Goal: Transaction & Acquisition: Subscribe to service/newsletter

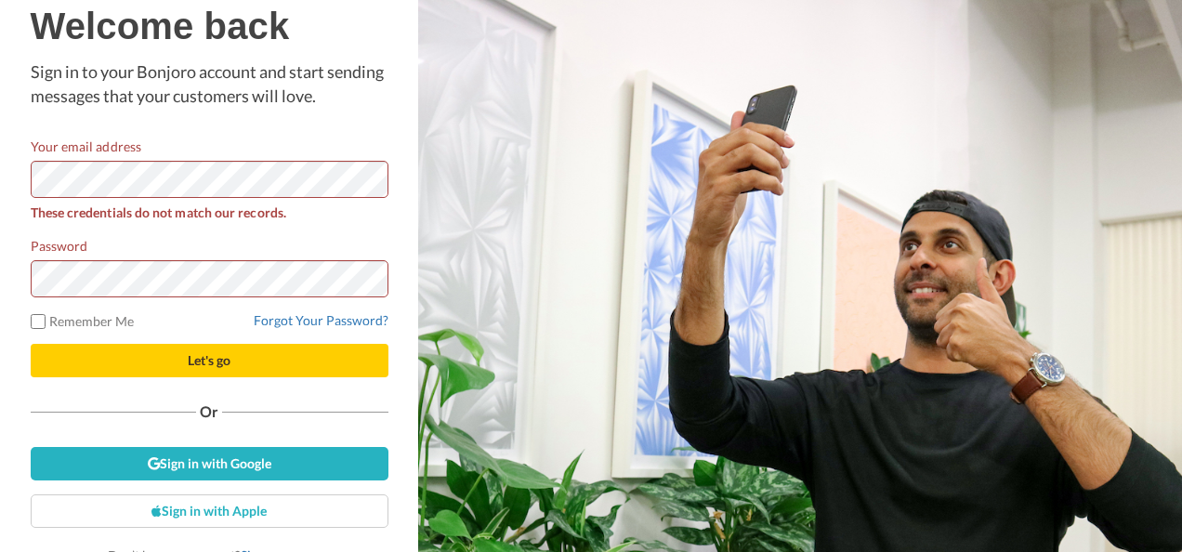
click at [536, 375] on div "What is a Bonjoro? Bonjoro is the simplest way to send a personal video message…" at bounding box center [800, 276] width 764 height 552
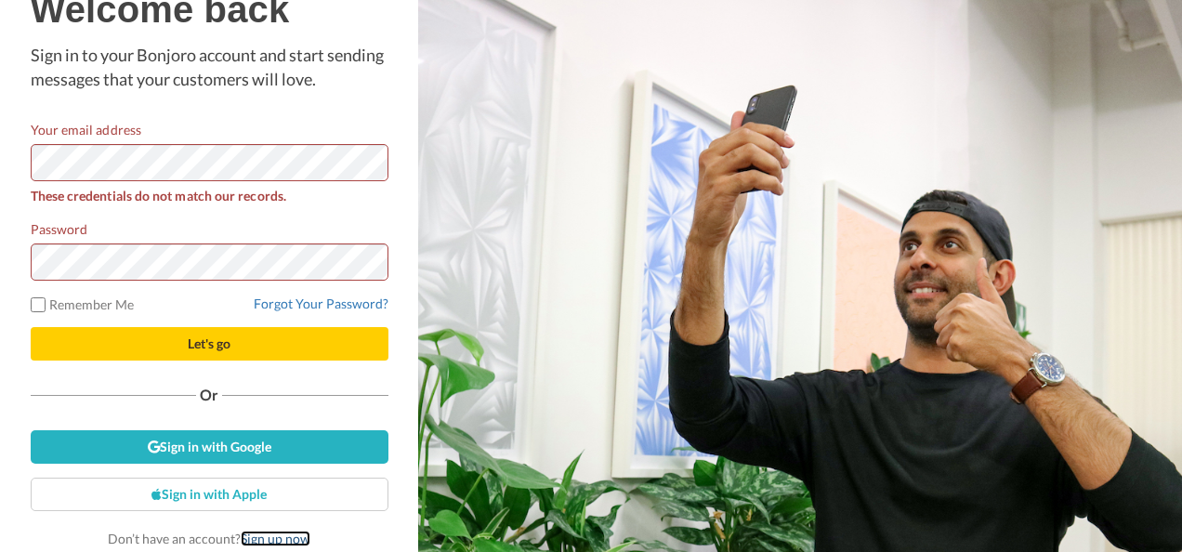
click at [272, 541] on link "Sign up now" at bounding box center [276, 539] width 70 height 16
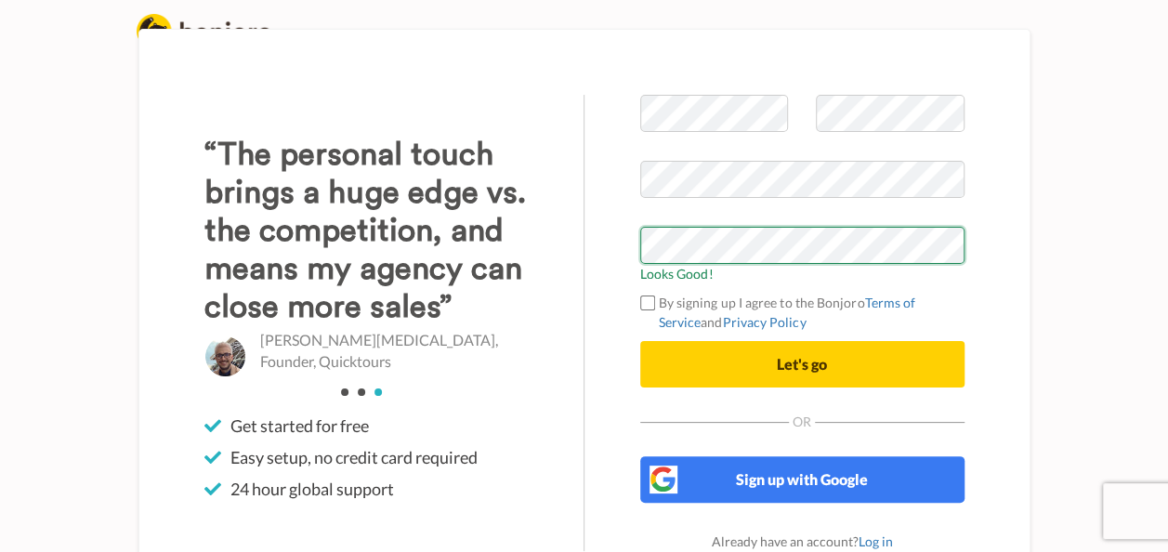
click at [640, 341] on button "Let's go" at bounding box center [802, 364] width 324 height 46
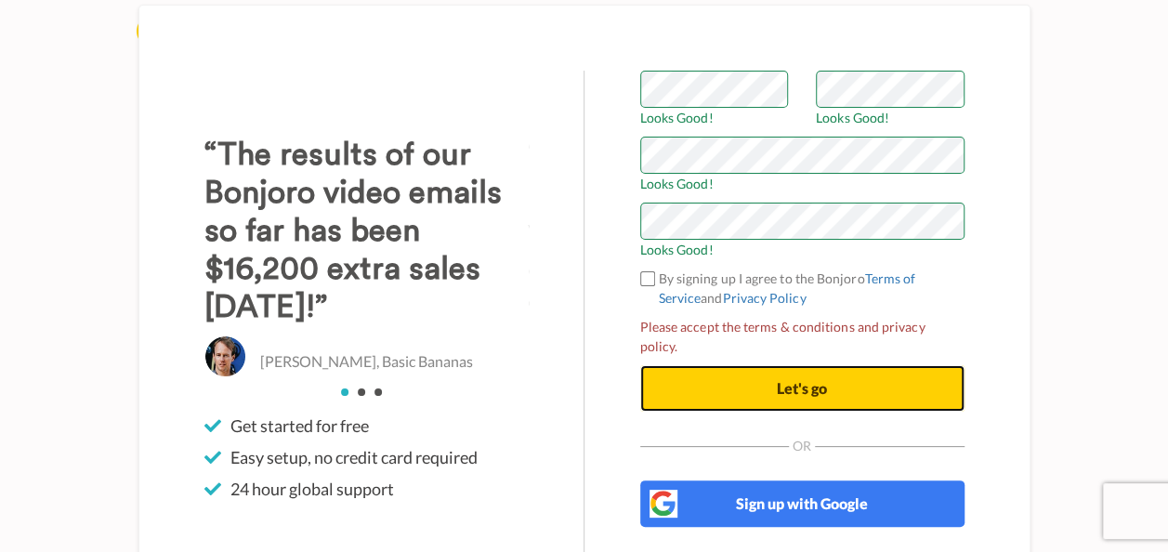
click at [707, 385] on button "Let's go" at bounding box center [802, 388] width 324 height 46
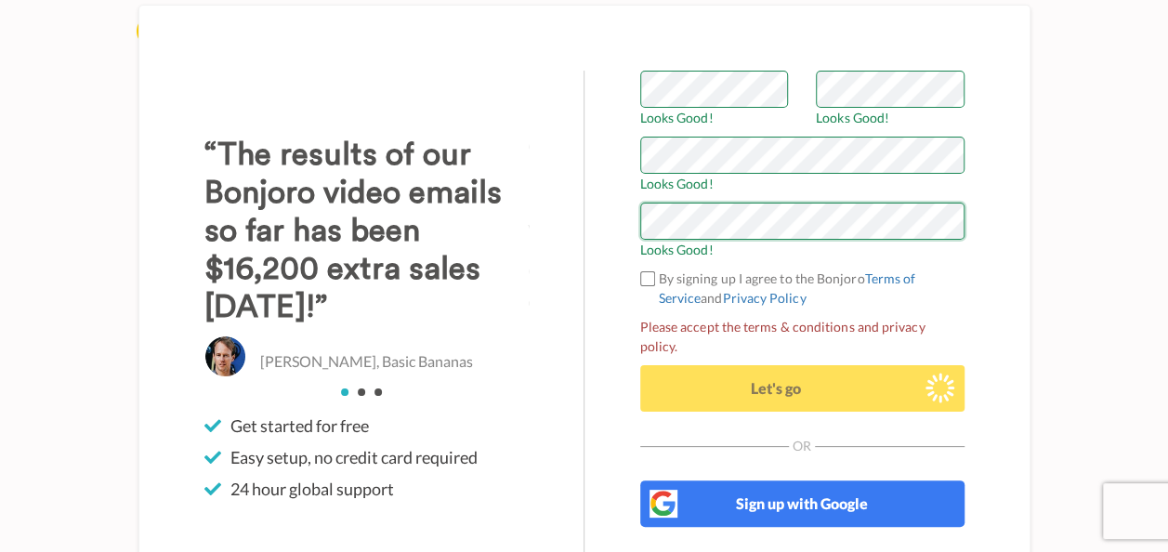
click at [617, 258] on div "Welcome to [PERSON_NAME] Looks Good! Looks Good! Looks Good! Looks Good! By sig…" at bounding box center [803, 323] width 436 height 505
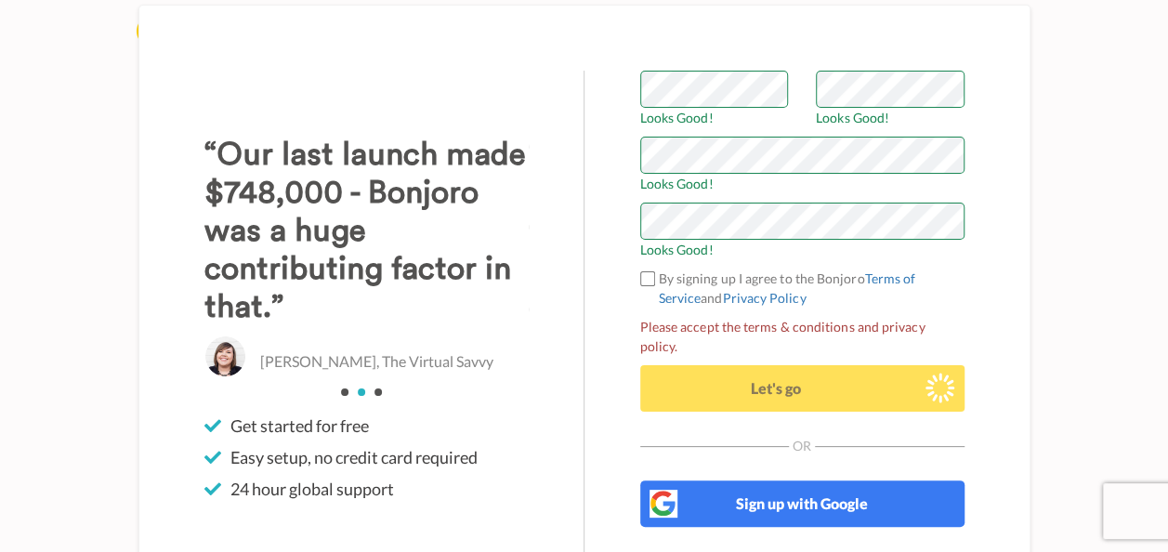
click at [1039, 236] on div "Welcome to Bonjoro Looks Good! Looks Good! Looks Good! Looks Good! By signing u…" at bounding box center [585, 322] width 924 height 552
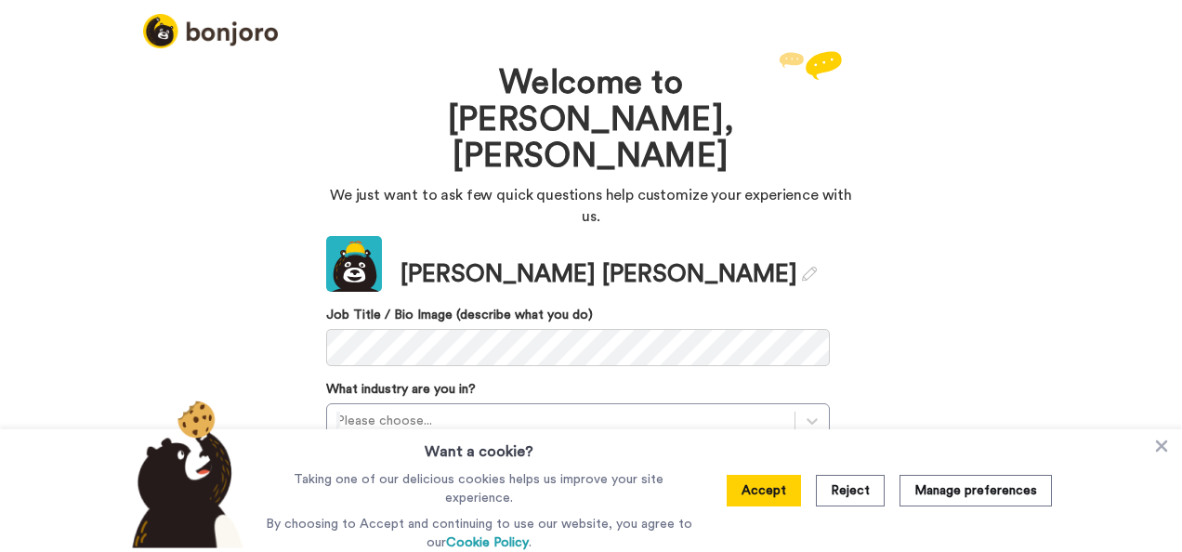
click at [448, 37] on div at bounding box center [591, 23] width 952 height 46
click at [493, 46] on div "Welcome to [PERSON_NAME], [PERSON_NAME] We just want to ask few quick questions…" at bounding box center [591, 412] width 558 height 733
click at [856, 503] on button "Reject" at bounding box center [850, 491] width 69 height 32
